Goal: Transaction & Acquisition: Subscribe to service/newsletter

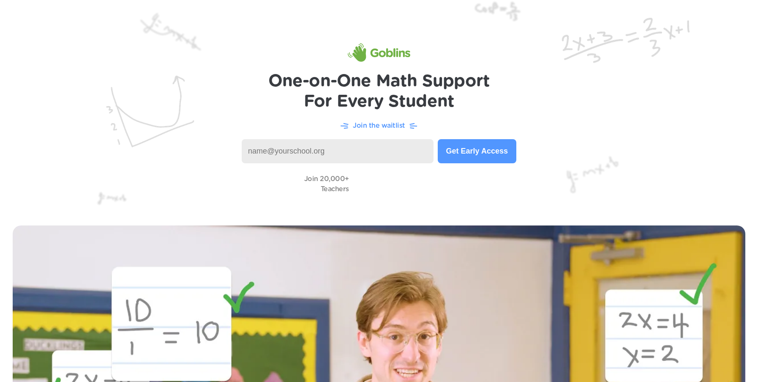
click at [382, 126] on p "Join the waitlist" at bounding box center [379, 125] width 52 height 10
click at [361, 183] on video at bounding box center [395, 184] width 85 height 24
click at [402, 183] on video at bounding box center [395, 184] width 85 height 24
click at [365, 150] on input at bounding box center [338, 151] width 192 height 24
type input "pbeckermann_c@avid.org"
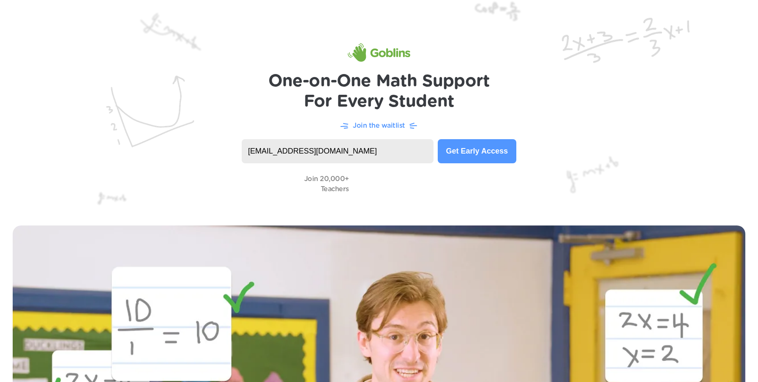
click at [462, 147] on button "Get Early Access" at bounding box center [477, 151] width 79 height 24
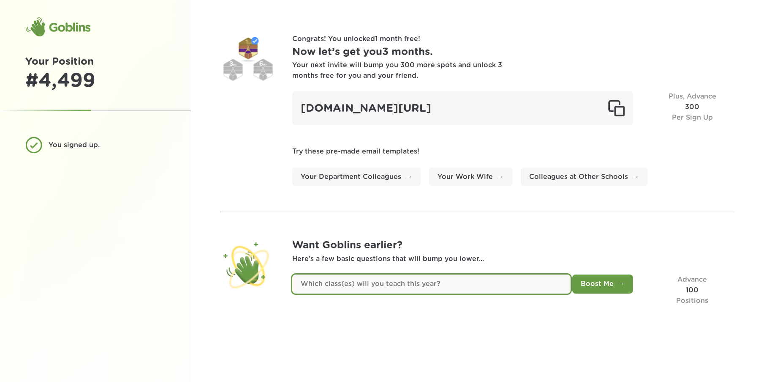
click at [519, 284] on input "text" at bounding box center [431, 283] width 278 height 19
type input "Article about Goblins"
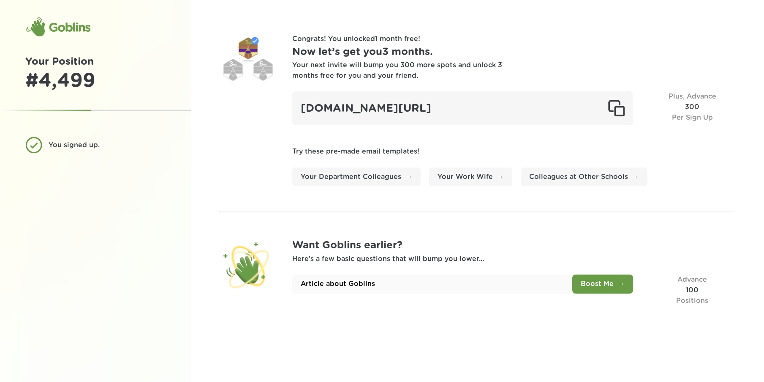
click at [589, 281] on button "Boost Me" at bounding box center [603, 283] width 61 height 19
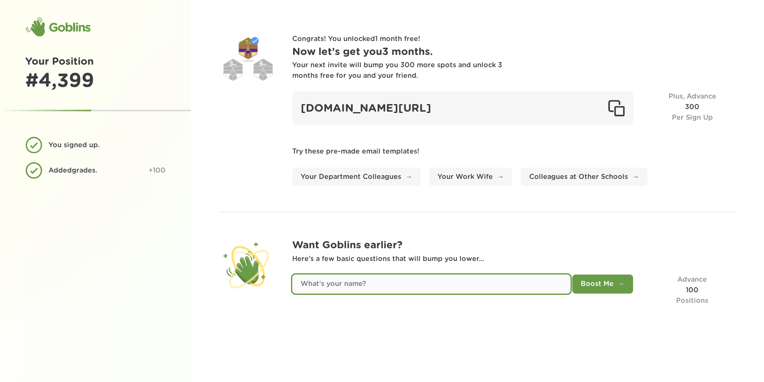
click at [443, 284] on input "text" at bounding box center [431, 283] width 278 height 19
type input "f"
type input "Paul"
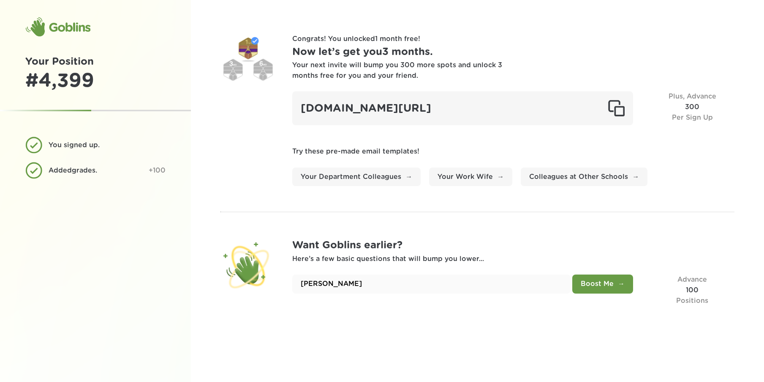
click at [594, 292] on button "Boost Me" at bounding box center [603, 283] width 61 height 19
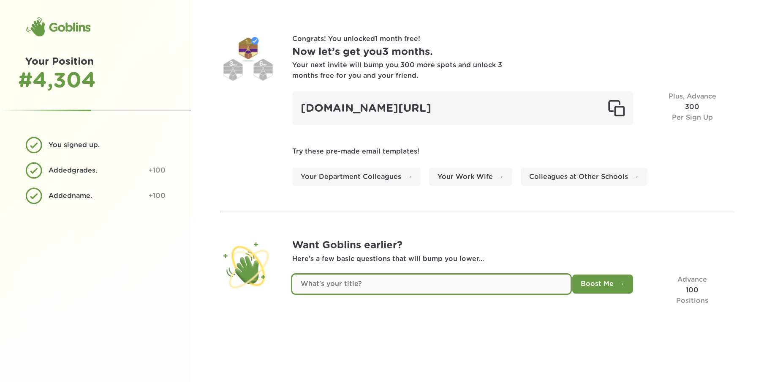
click at [356, 281] on input "text" at bounding box center [431, 283] width 278 height 19
type input "Learning Designer"
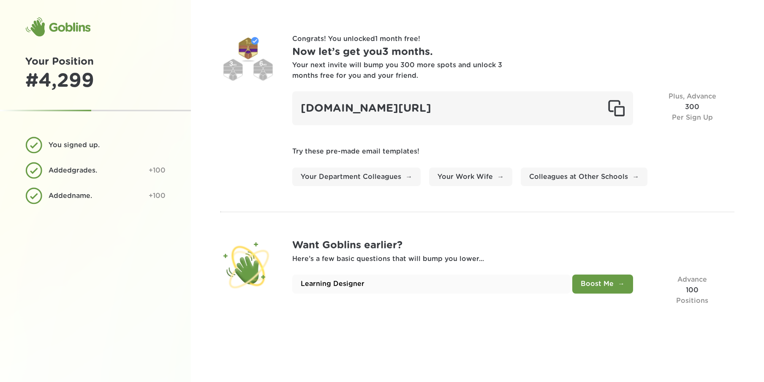
click at [599, 287] on button "Boost Me" at bounding box center [603, 283] width 61 height 19
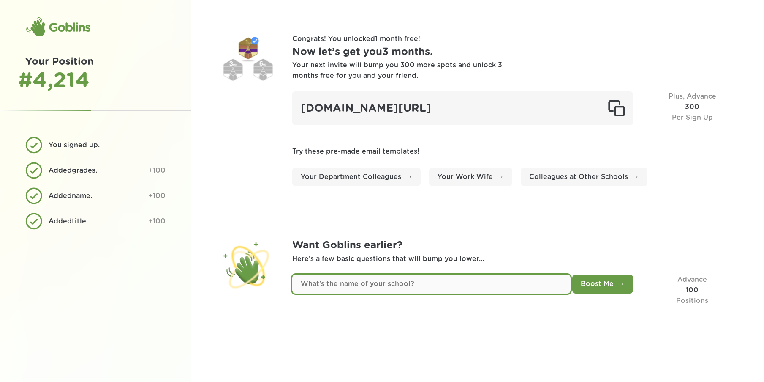
click at [403, 281] on input "text" at bounding box center [431, 283] width 278 height 19
type input "AVID"
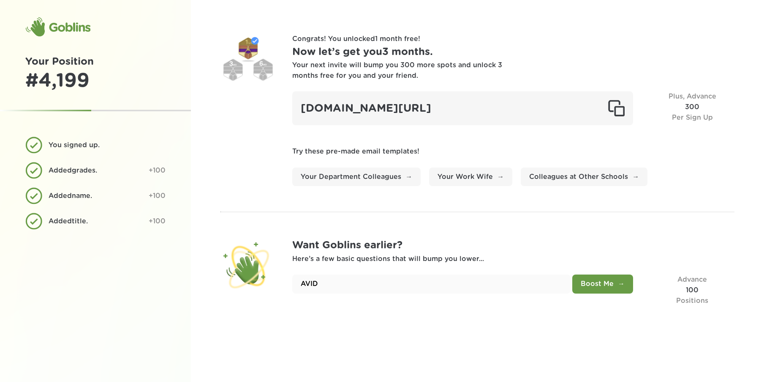
click at [595, 285] on button "Boost Me" at bounding box center [603, 283] width 61 height 19
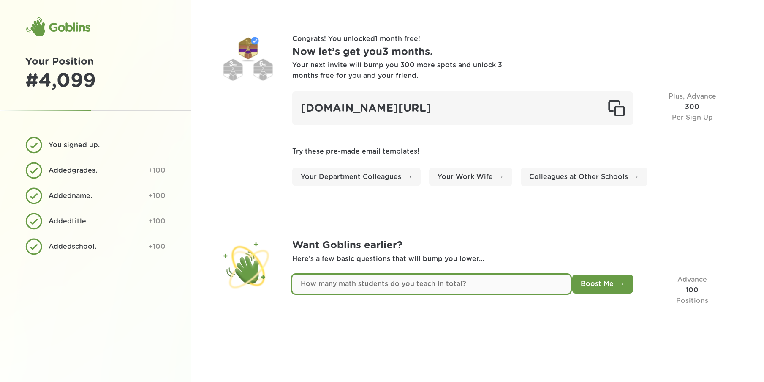
click at [428, 286] on input "text" at bounding box center [431, 283] width 278 height 19
type input "0"
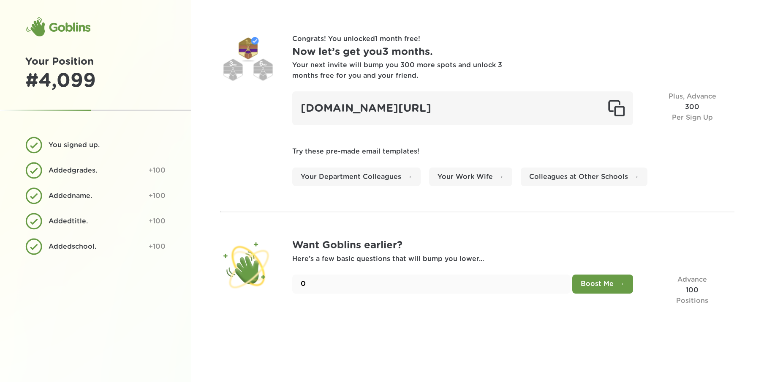
click at [597, 285] on button "Boost Me" at bounding box center [603, 283] width 61 height 19
